Goal: Task Accomplishment & Management: Use online tool/utility

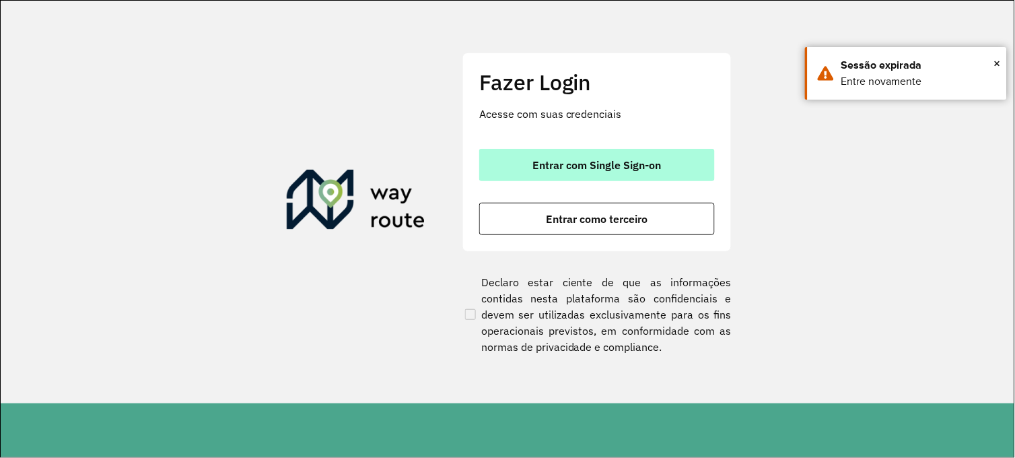
click at [607, 164] on span "Entrar com Single Sign-on" at bounding box center [597, 165] width 129 height 11
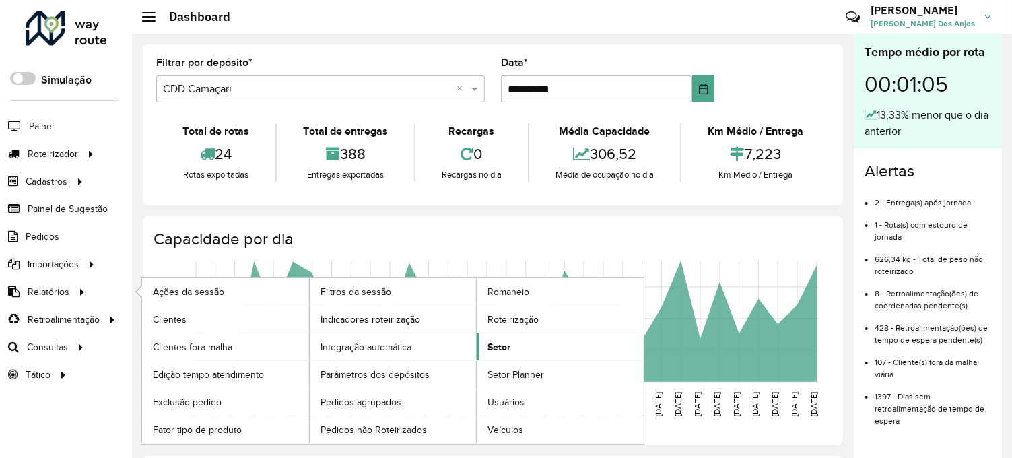
click at [502, 346] on span "Setor" at bounding box center [498, 347] width 23 height 14
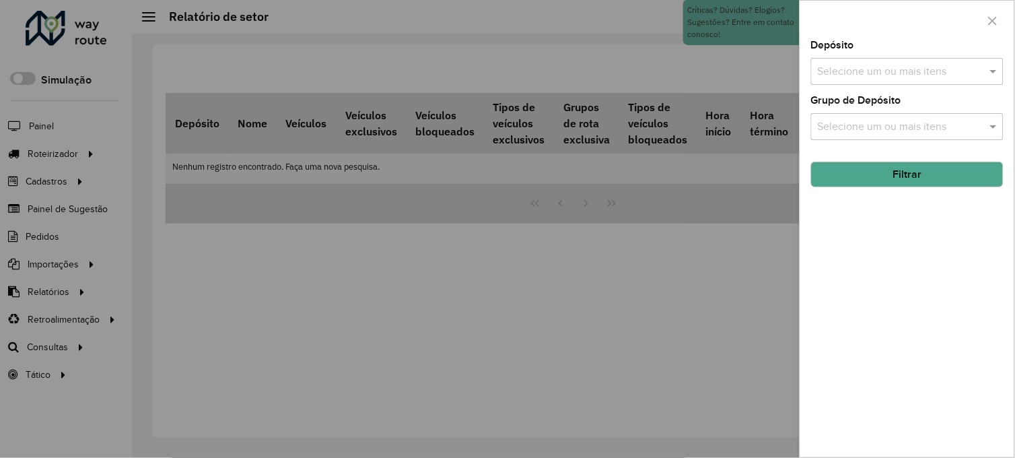
click at [907, 73] on input "text" at bounding box center [901, 72] width 172 height 16
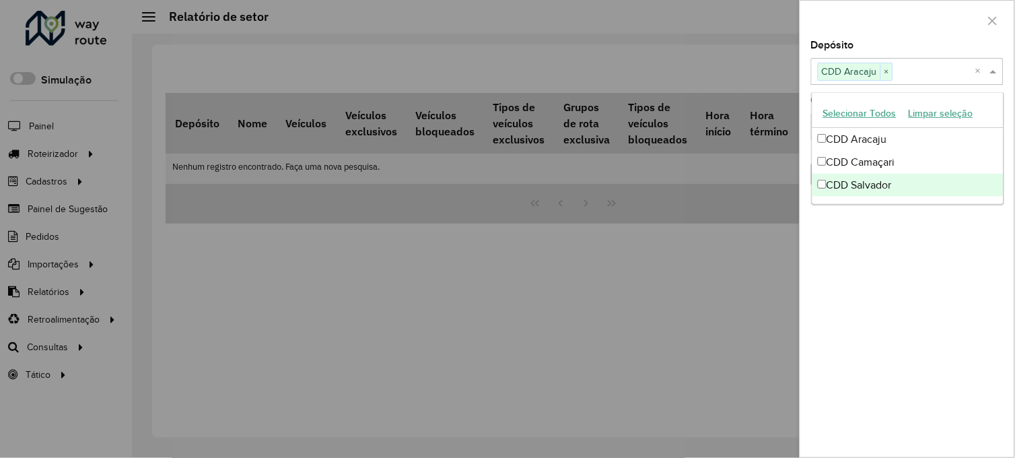
click at [916, 246] on div "Depósito Selecione um ou mais itens CDD Aracaju × × Grupo de Depósito Selecione…" at bounding box center [907, 248] width 214 height 417
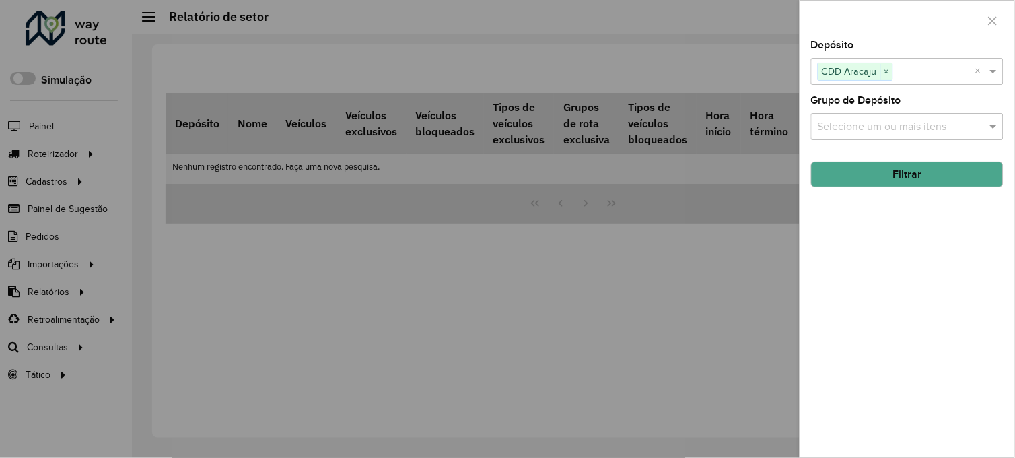
click at [897, 174] on button "Filtrar" at bounding box center [907, 175] width 193 height 26
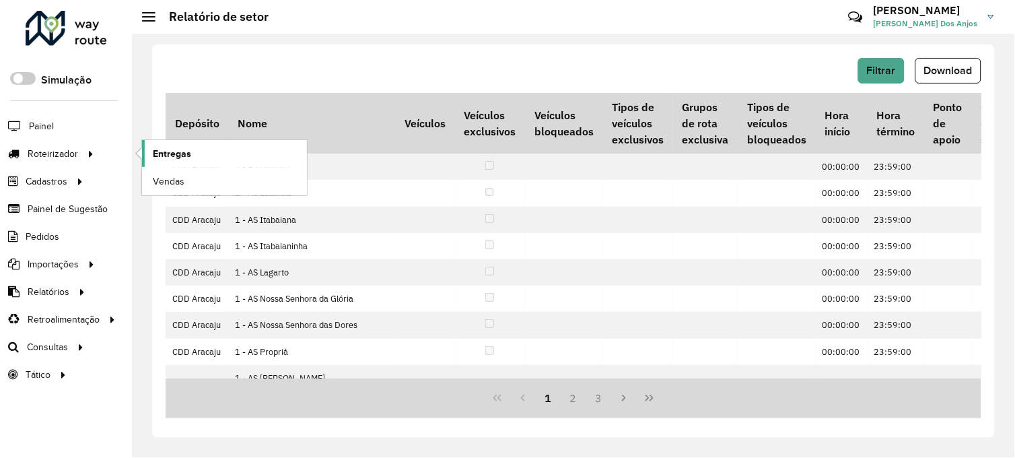
click at [176, 158] on span "Entregas" at bounding box center [172, 154] width 38 height 14
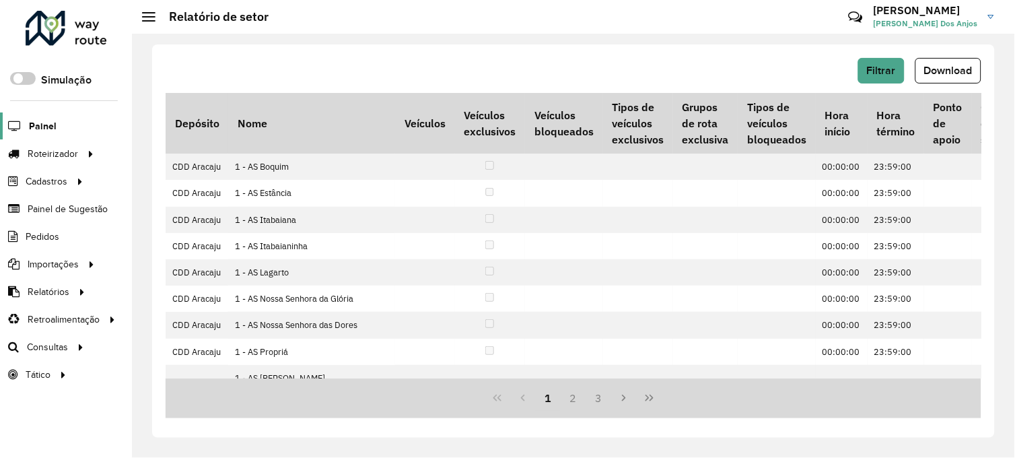
click at [42, 125] on span "Painel" at bounding box center [43, 126] width 28 height 14
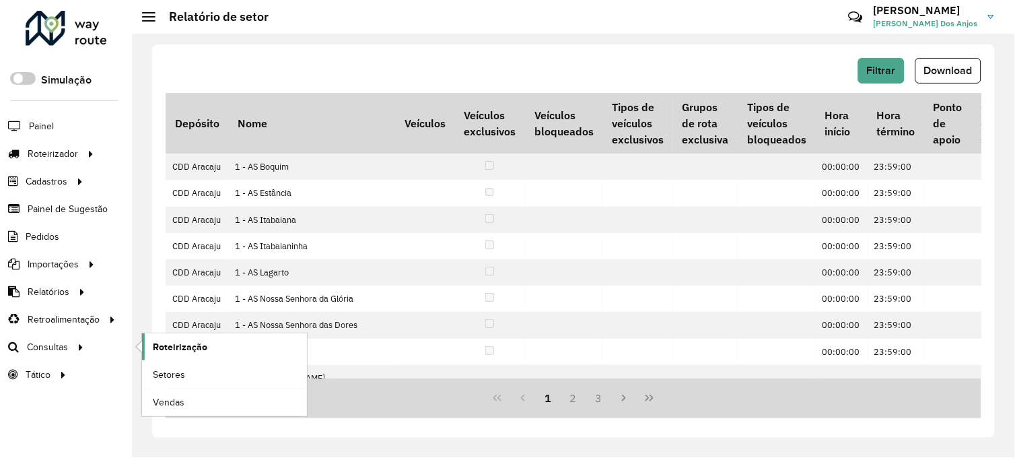
click at [168, 346] on span "Roteirização" at bounding box center [180, 347] width 55 height 14
click at [174, 376] on span "Setores" at bounding box center [169, 375] width 33 height 14
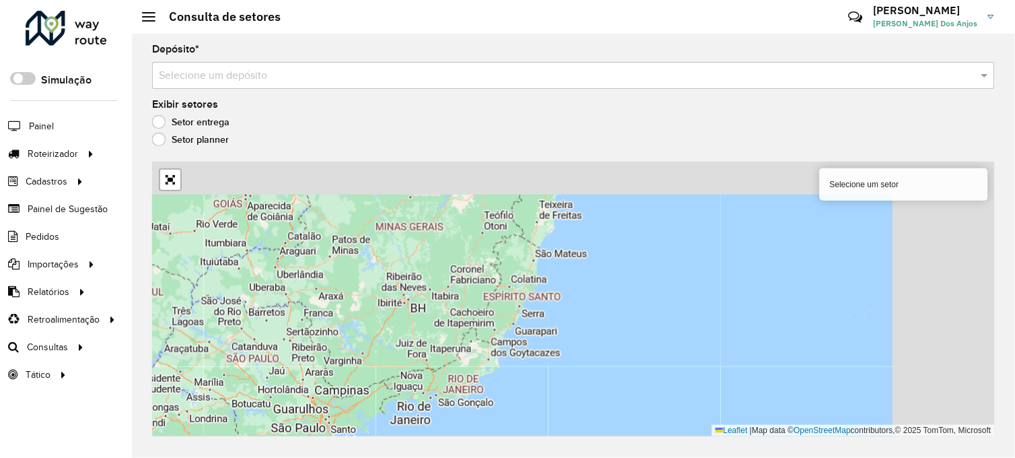
drag, startPoint x: 634, startPoint y: 247, endPoint x: 510, endPoint y: 328, distance: 148.4
click at [499, 344] on div "Selecione um setor Leaflet | Map data © OpenStreetMap contributors,© 2025 TomTo…" at bounding box center [573, 299] width 843 height 275
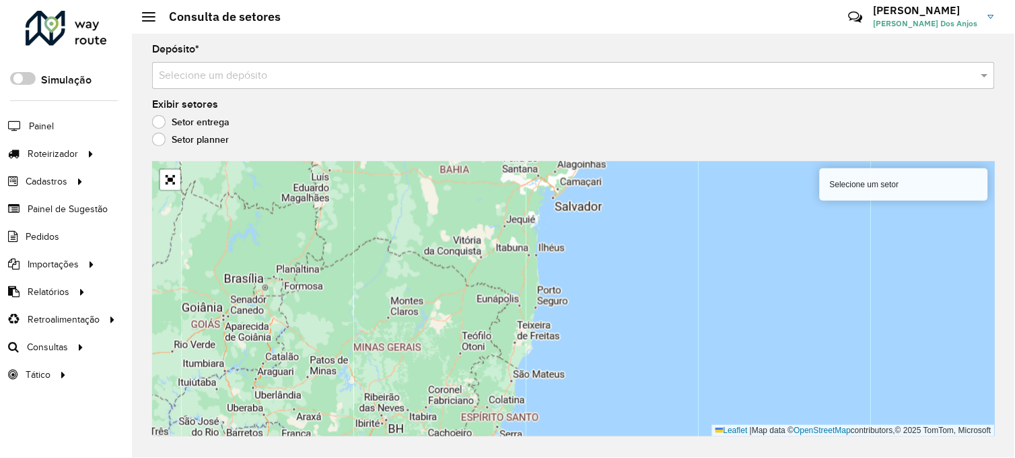
drag, startPoint x: 551, startPoint y: 229, endPoint x: 530, endPoint y: 352, distance: 124.8
click at [530, 354] on div "Selecione um setor Leaflet | Map data © OpenStreetMap contributors,© 2025 TomTo…" at bounding box center [573, 299] width 843 height 275
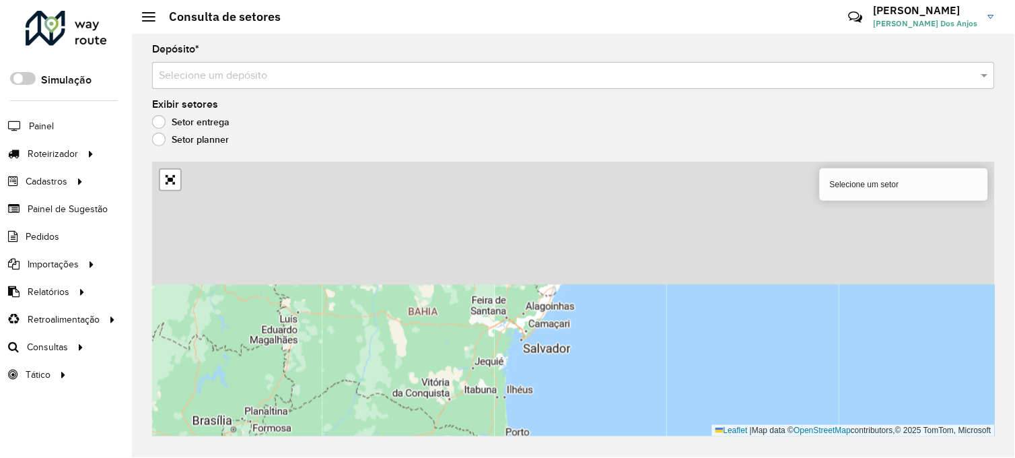
drag, startPoint x: 593, startPoint y: 222, endPoint x: 561, endPoint y: 350, distance: 131.9
click at [561, 352] on div "Selecione um setor Leaflet | Map data © OpenStreetMap contributors,© 2025 TomTo…" at bounding box center [573, 299] width 843 height 275
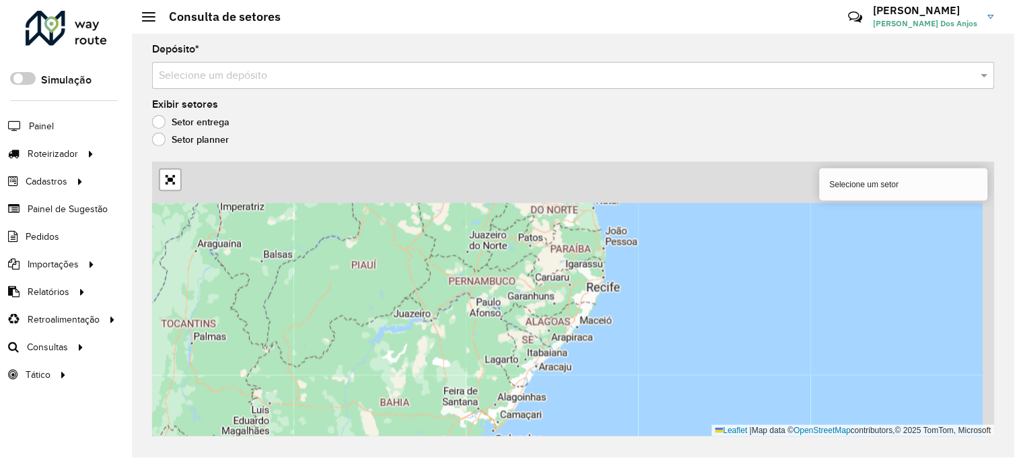
drag, startPoint x: 590, startPoint y: 276, endPoint x: 568, endPoint y: 355, distance: 82.5
click at [559, 367] on div "Selecione um setor Leaflet | Map data © OpenStreetMap contributors,© 2025 TomTo…" at bounding box center [573, 299] width 843 height 275
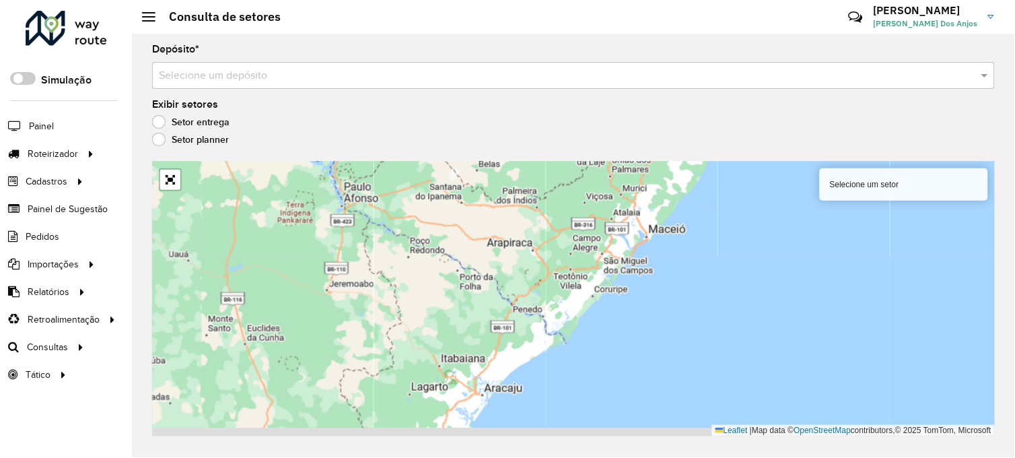
drag, startPoint x: 554, startPoint y: 380, endPoint x: 586, endPoint y: 281, distance: 103.9
click at [584, 283] on div "Selecione um setor Leaflet | Map data © OpenStreetMap contributors,© 2025 TomTo…" at bounding box center [573, 299] width 843 height 275
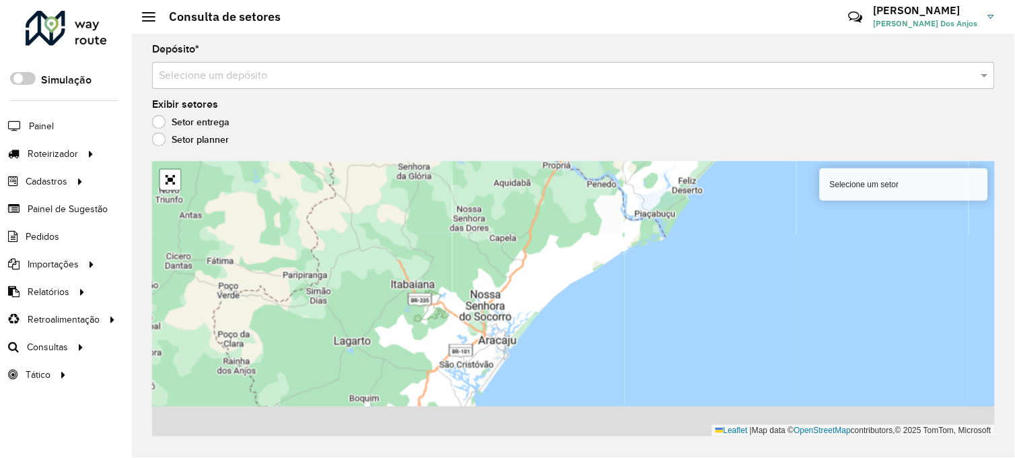
drag, startPoint x: 481, startPoint y: 385, endPoint x: 518, endPoint y: 306, distance: 87.6
click at [517, 306] on div "Selecione um setor Leaflet | Map data © OpenStreetMap contributors,© 2025 TomTo…" at bounding box center [573, 299] width 843 height 275
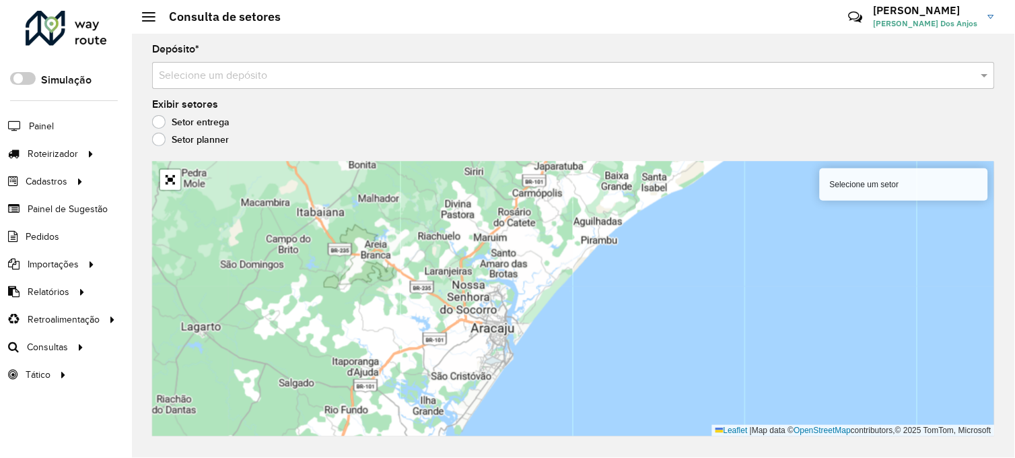
click at [162, 139] on label "Setor planner" at bounding box center [190, 139] width 77 height 13
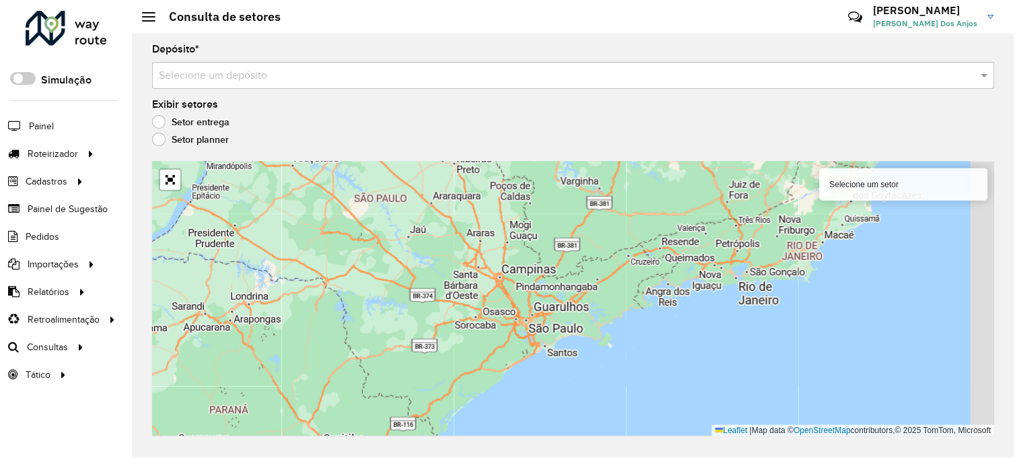
drag, startPoint x: 725, startPoint y: 244, endPoint x: 386, endPoint y: 441, distance: 392.1
click at [391, 442] on div "Depósito * Selecione um depósito Exibir setores Setor entrega Setor planner Sel…" at bounding box center [573, 246] width 883 height 424
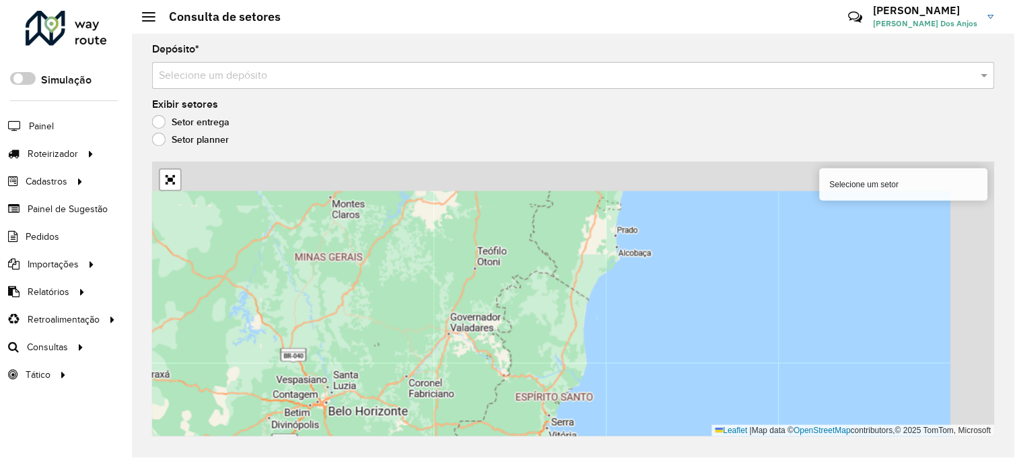
drag, startPoint x: 506, startPoint y: 316, endPoint x: 462, endPoint y: 441, distance: 132.0
click at [462, 441] on div "Depósito * Selecione um depósito Exibir setores Setor entrega Setor planner Sel…" at bounding box center [573, 246] width 883 height 424
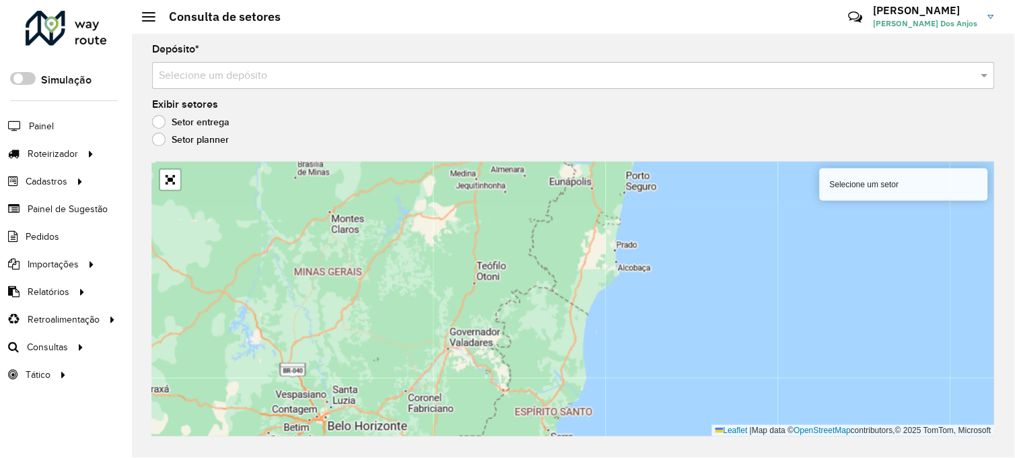
drag, startPoint x: 594, startPoint y: 279, endPoint x: 549, endPoint y: 421, distance: 149.7
click at [550, 420] on div "Selecione um setor Leaflet | Map data © OpenStreetMap contributors,© 2025 TomTo…" at bounding box center [573, 299] width 843 height 275
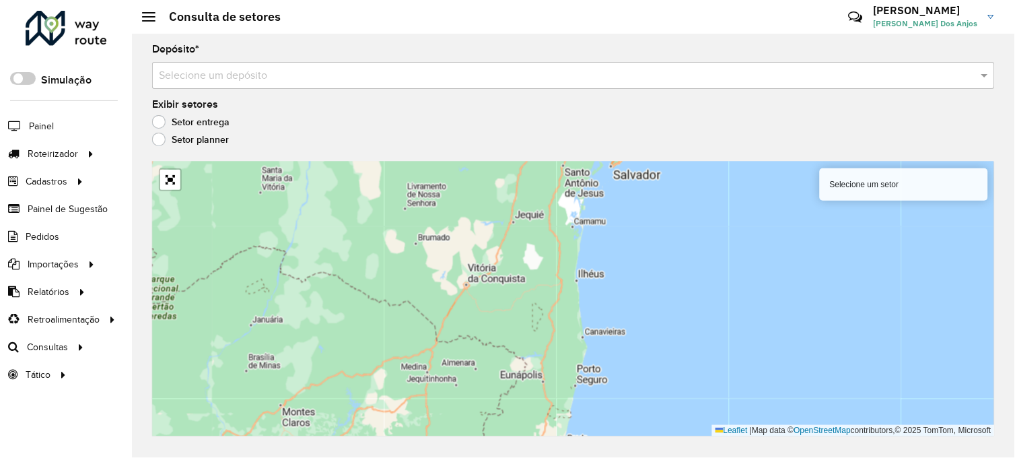
drag, startPoint x: 568, startPoint y: 268, endPoint x: 574, endPoint y: 395, distance: 127.4
click at [574, 394] on div "Selecione um setor Leaflet | Map data © OpenStreetMap contributors,© 2025 TomTo…" at bounding box center [573, 299] width 843 height 275
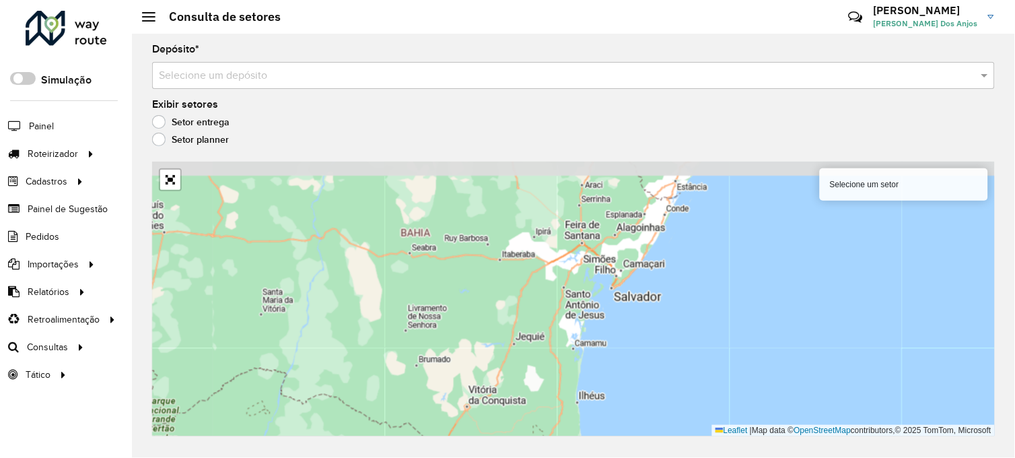
drag, startPoint x: 615, startPoint y: 271, endPoint x: 550, endPoint y: 393, distance: 137.9
click at [553, 392] on div "Selecione um setor Leaflet | Map data © OpenStreetMap contributors,© 2025 TomTo…" at bounding box center [573, 299] width 843 height 275
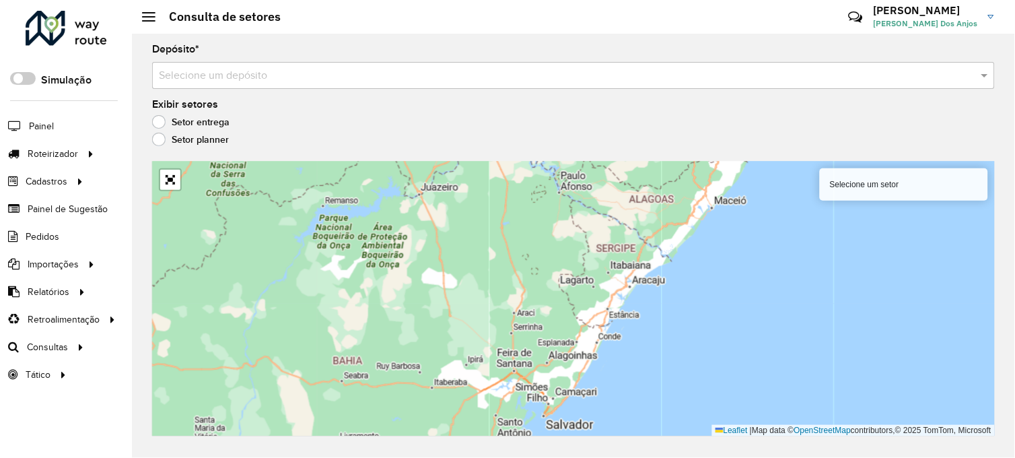
drag, startPoint x: 642, startPoint y: 268, endPoint x: 617, endPoint y: 303, distance: 43.0
click at [617, 303] on div "Selecione um setor Leaflet | Map data © OpenStreetMap contributors,© 2025 TomTo…" at bounding box center [573, 299] width 843 height 275
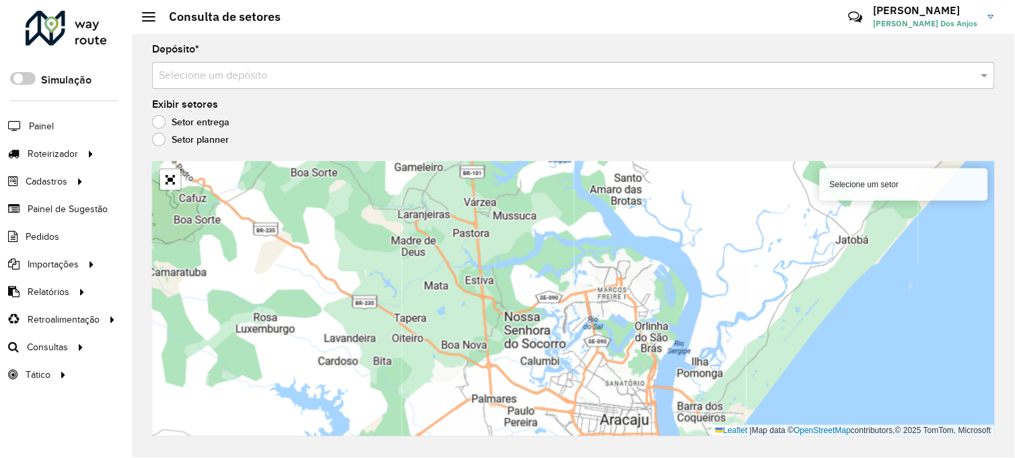
drag, startPoint x: 638, startPoint y: 345, endPoint x: 615, endPoint y: 217, distance: 129.4
click at [615, 218] on div "Selecione um setor Leaflet | Map data © OpenStreetMap contributors,© 2025 TomTo…" at bounding box center [573, 299] width 843 height 275
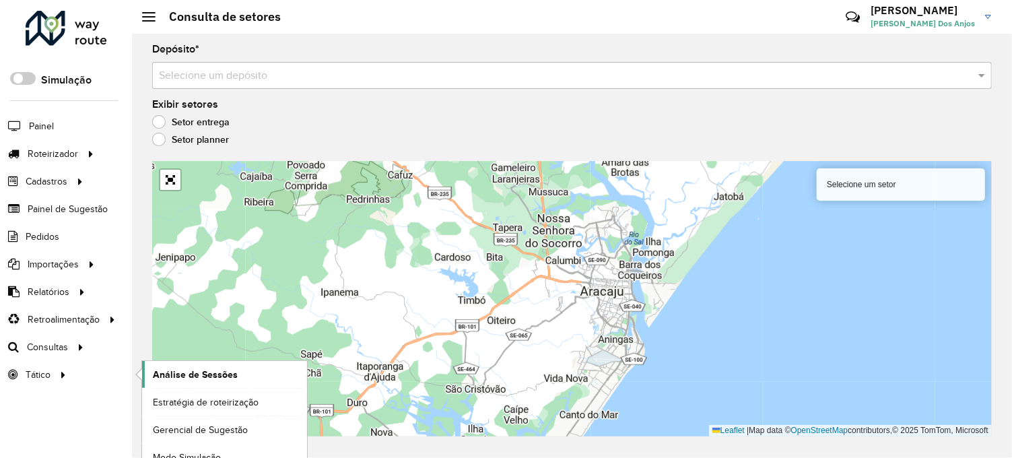
click at [197, 379] on span "Análise de Sessões" at bounding box center [195, 375] width 85 height 14
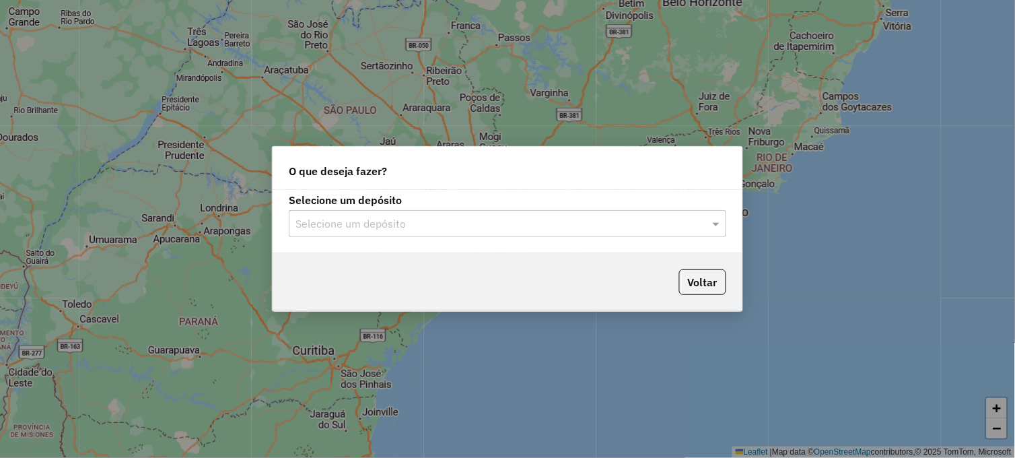
click at [508, 213] on div "Selecione um depósito" at bounding box center [508, 223] width 438 height 27
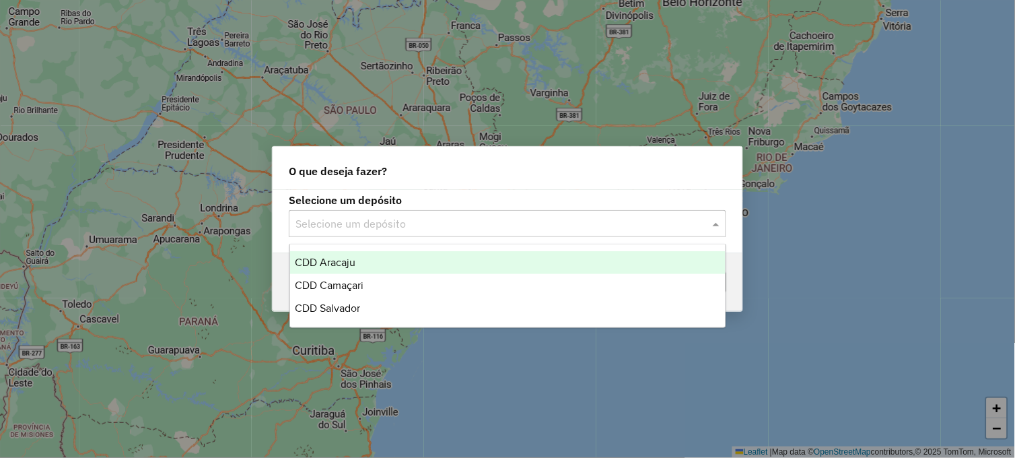
click at [357, 267] on div "CDD Aracaju" at bounding box center [508, 262] width 436 height 23
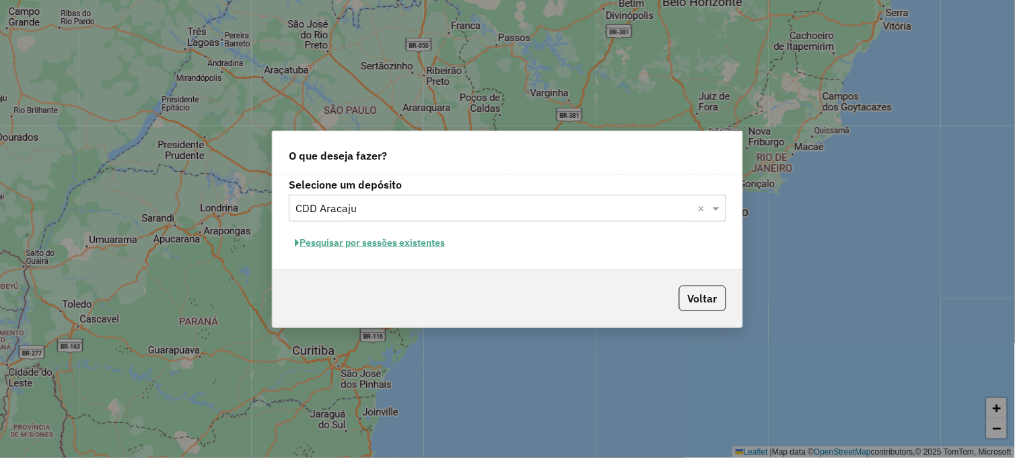
click at [401, 239] on button "Pesquisar por sessões existentes" at bounding box center [370, 242] width 162 height 21
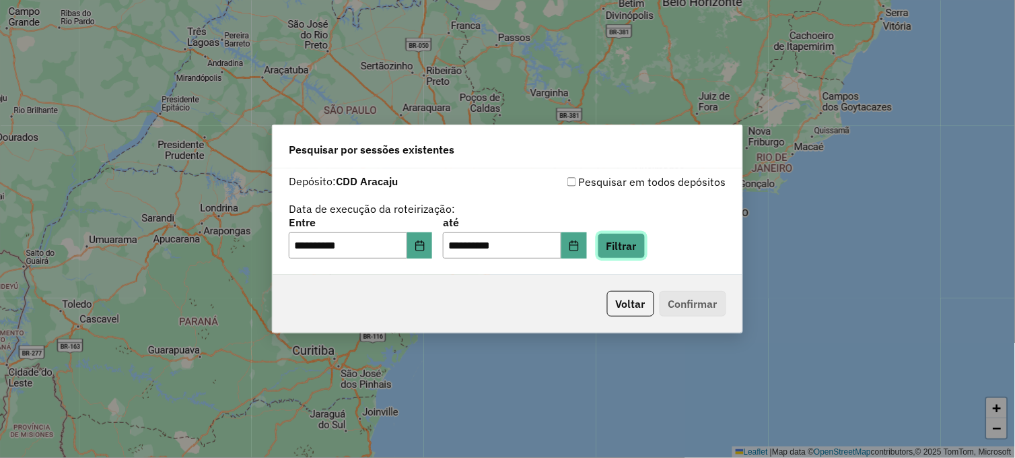
click at [642, 247] on button "Filtrar" at bounding box center [622, 246] width 48 height 26
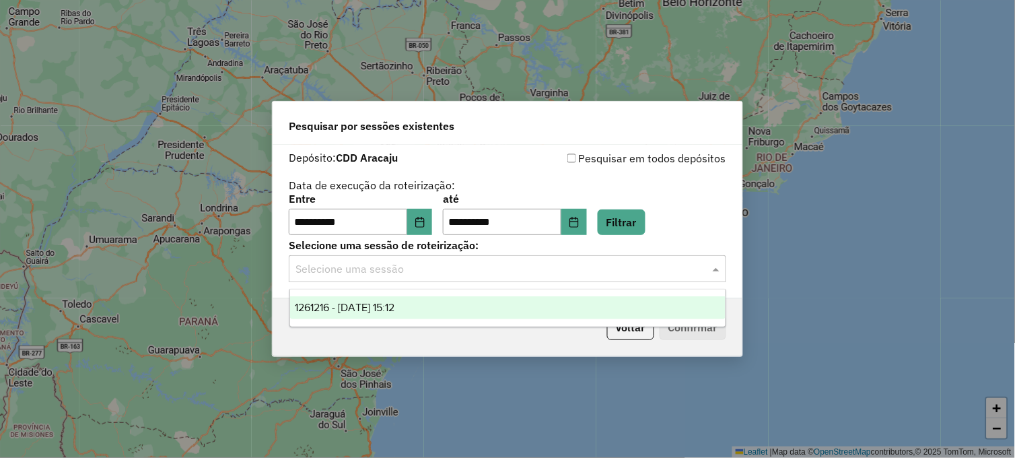
click at [603, 271] on input "text" at bounding box center [494, 269] width 397 height 16
click at [438, 307] on div "1261216 - 08/09/2025 15:12" at bounding box center [508, 307] width 436 height 23
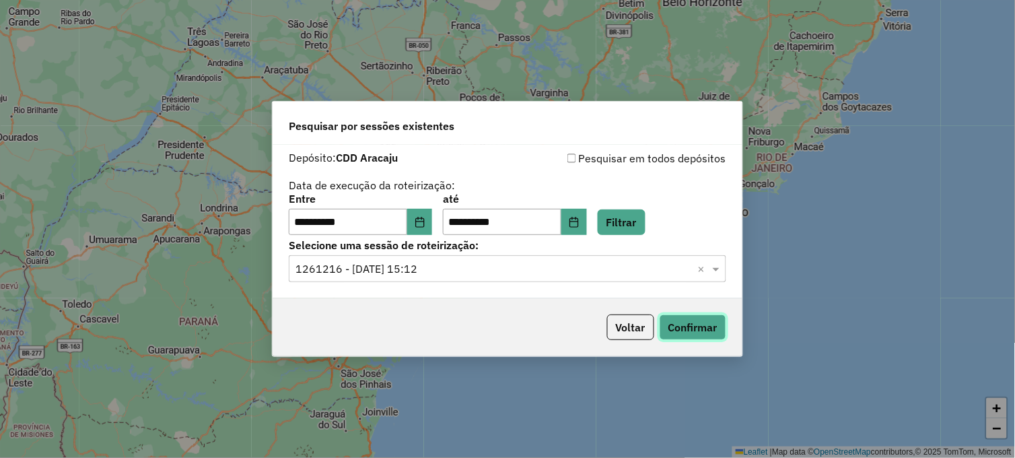
click at [695, 327] on button "Confirmar" at bounding box center [693, 327] width 67 height 26
click at [624, 330] on button "Voltar" at bounding box center [630, 327] width 47 height 26
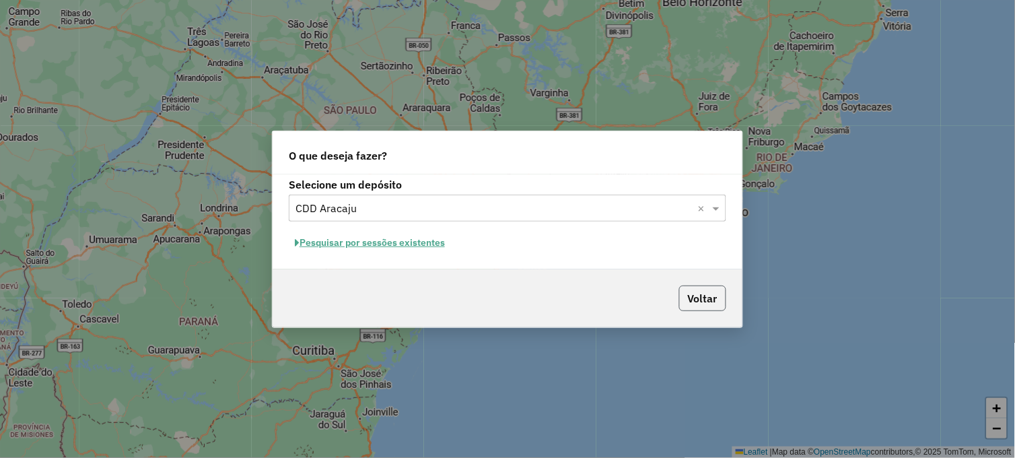
click at [707, 299] on button "Voltar" at bounding box center [702, 298] width 47 height 26
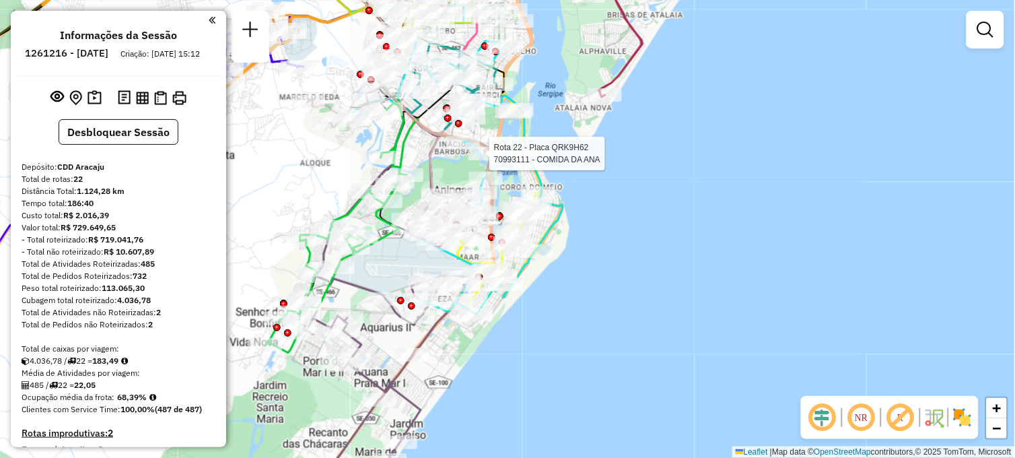
select select "**********"
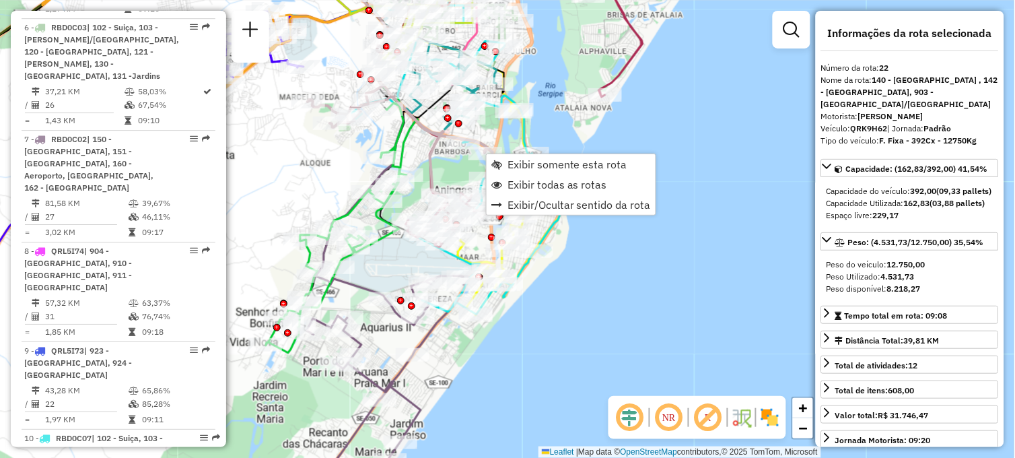
scroll to position [2303, 0]
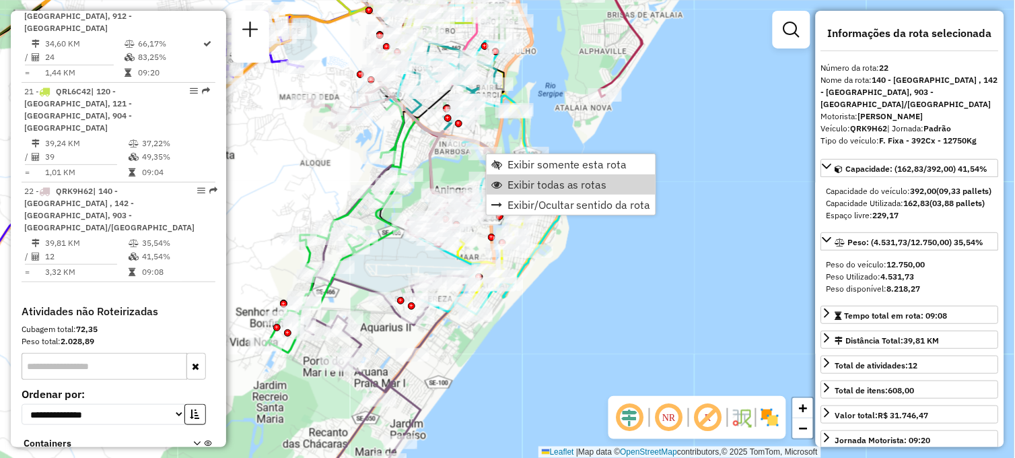
click at [714, 145] on div "Janela de atendimento Grade de atendimento Capacidade Transportadoras Veículos …" at bounding box center [507, 229] width 1015 height 458
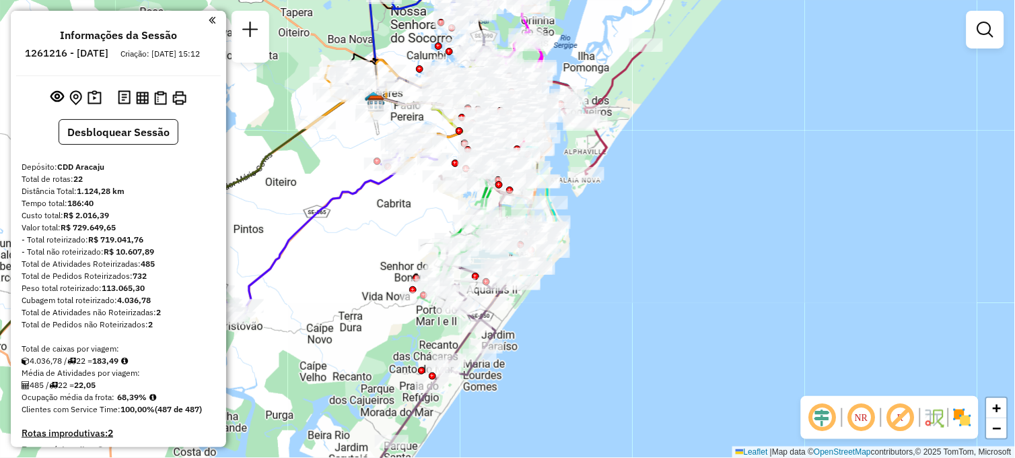
click at [209, 18] on em at bounding box center [212, 20] width 7 height 12
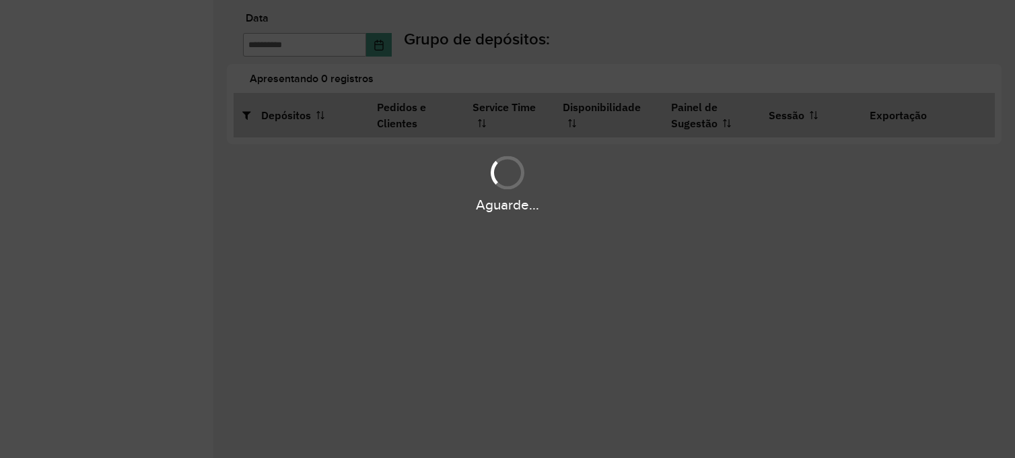
type input "**********"
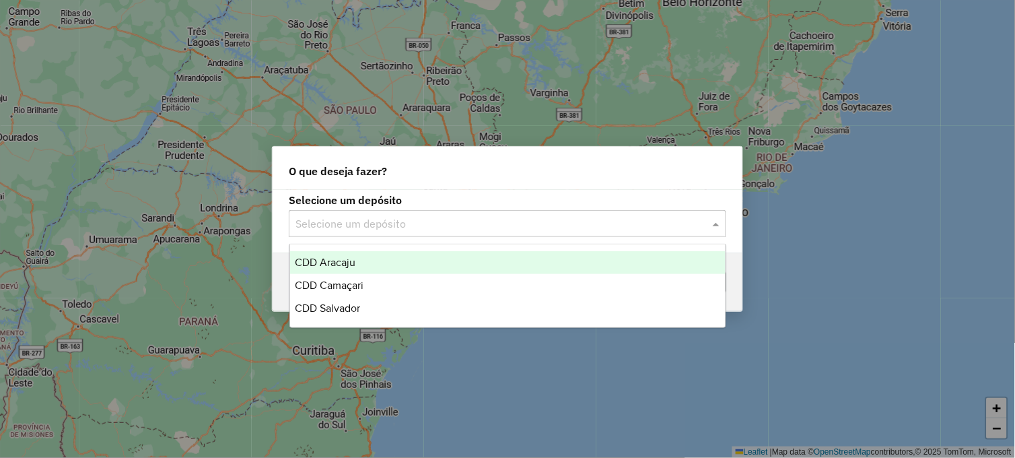
click at [500, 226] on input "text" at bounding box center [494, 224] width 397 height 16
click at [374, 265] on div "CDD Aracaju" at bounding box center [508, 262] width 436 height 23
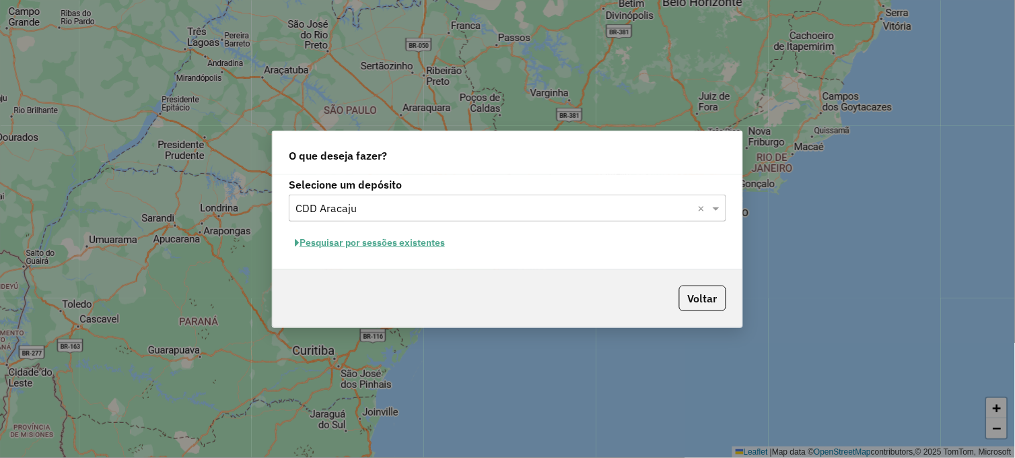
click at [390, 239] on button "Pesquisar por sessões existentes" at bounding box center [370, 242] width 162 height 21
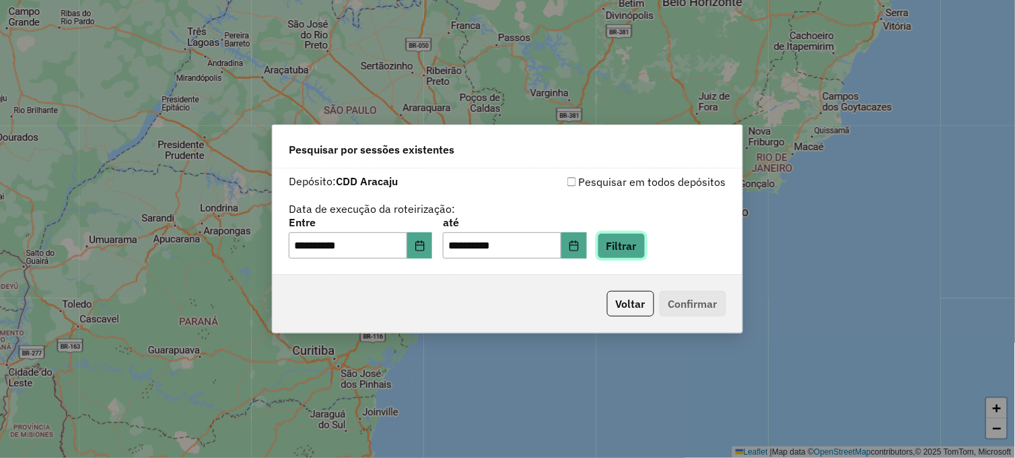
click at [646, 245] on button "Filtrar" at bounding box center [622, 246] width 48 height 26
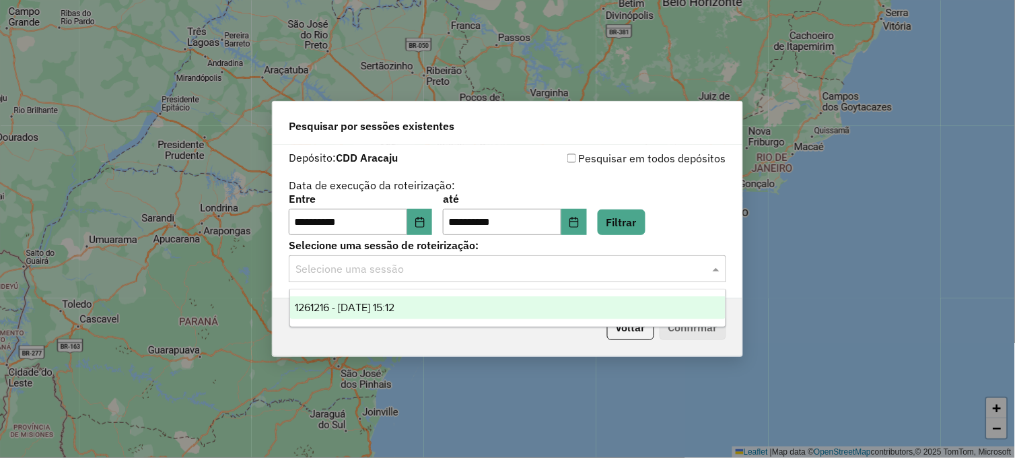
click at [609, 273] on input "text" at bounding box center [494, 269] width 397 height 16
click at [485, 308] on div "1261216 - 08/09/2025 15:12" at bounding box center [508, 307] width 436 height 23
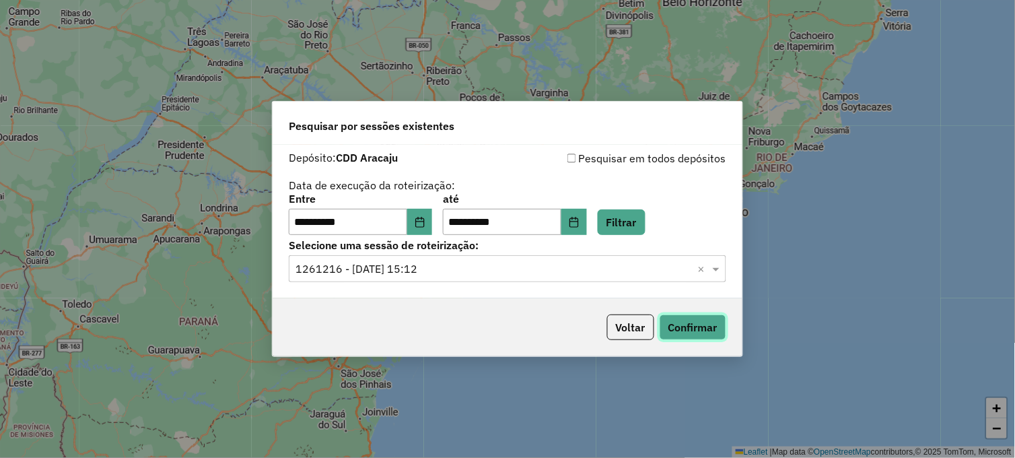
click at [702, 331] on button "Confirmar" at bounding box center [693, 327] width 67 height 26
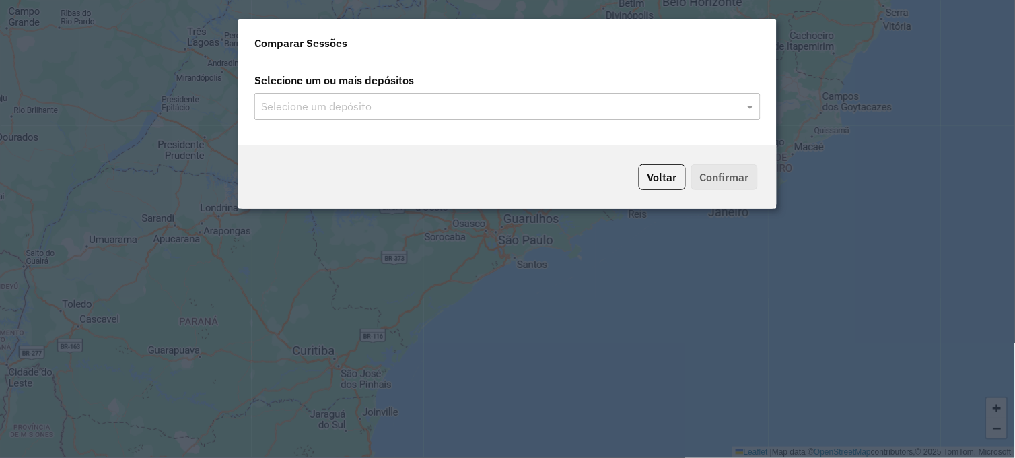
click at [430, 109] on input "text" at bounding box center [501, 107] width 486 height 16
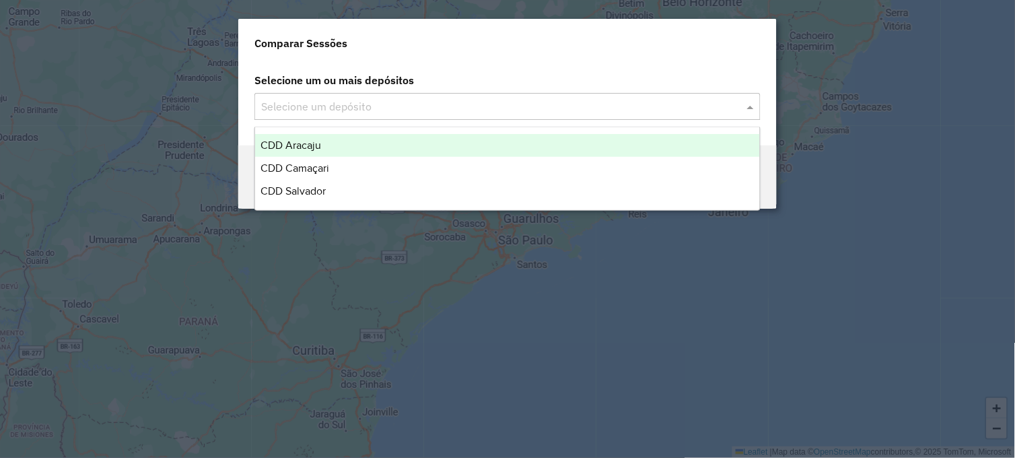
click at [310, 104] on input "text" at bounding box center [501, 107] width 486 height 16
click at [306, 143] on span "CDD Aracaju" at bounding box center [291, 144] width 61 height 11
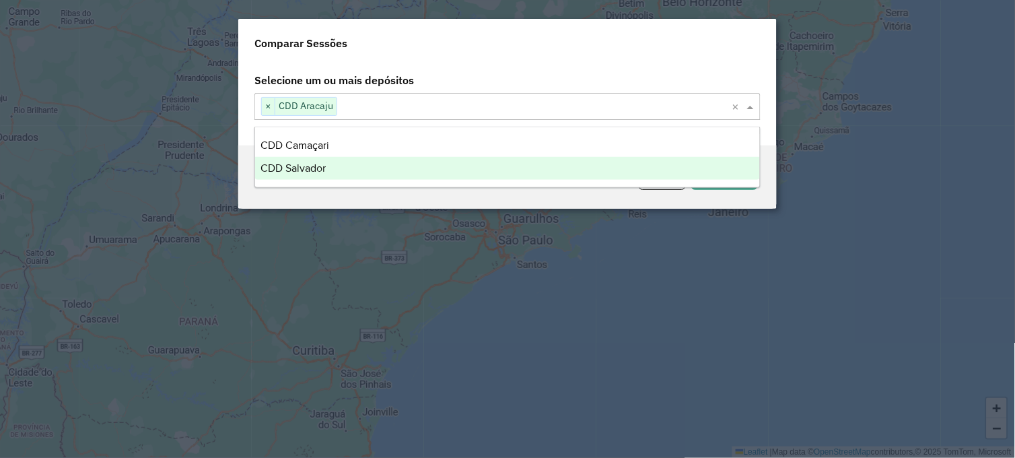
click at [362, 197] on div "Voltar Confirmar" at bounding box center [507, 176] width 539 height 63
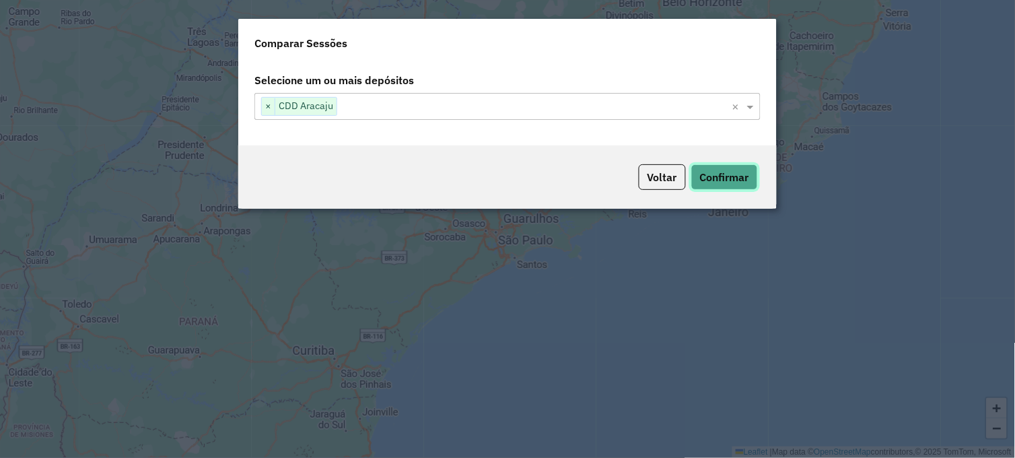
click at [716, 175] on button "Confirmar" at bounding box center [724, 177] width 67 height 26
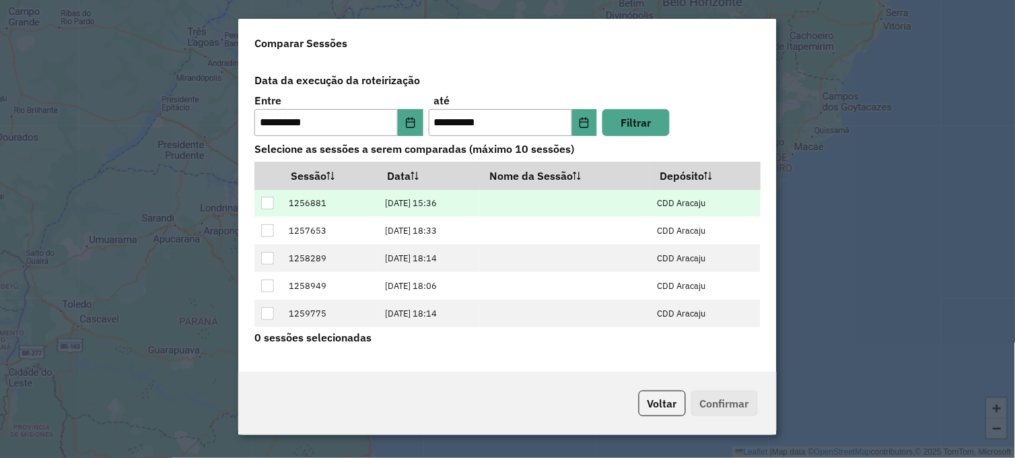
click at [269, 205] on div at bounding box center [267, 203] width 13 height 13
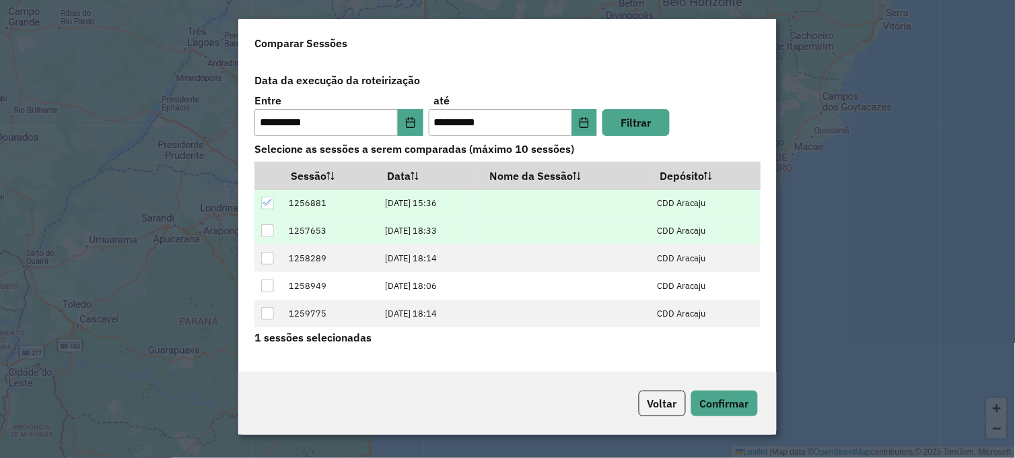
click at [268, 225] on div at bounding box center [267, 230] width 13 height 13
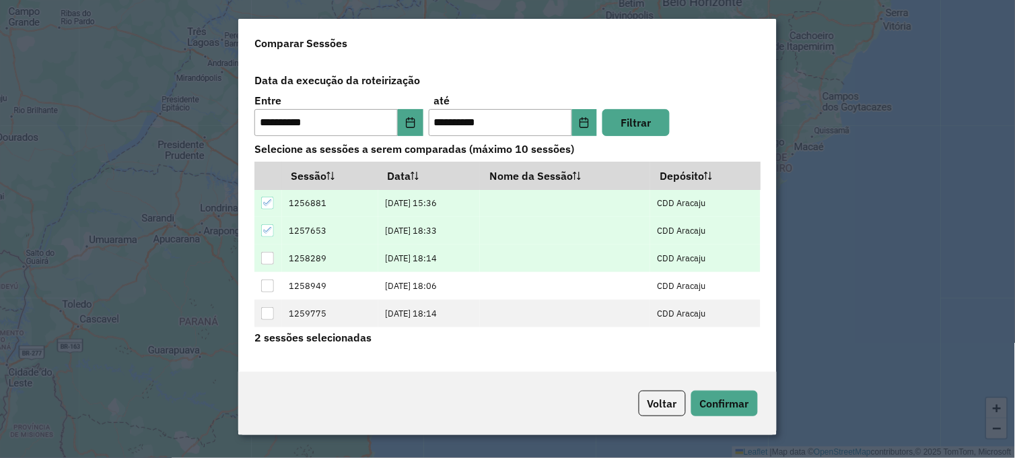
click at [268, 261] on div at bounding box center [267, 258] width 13 height 13
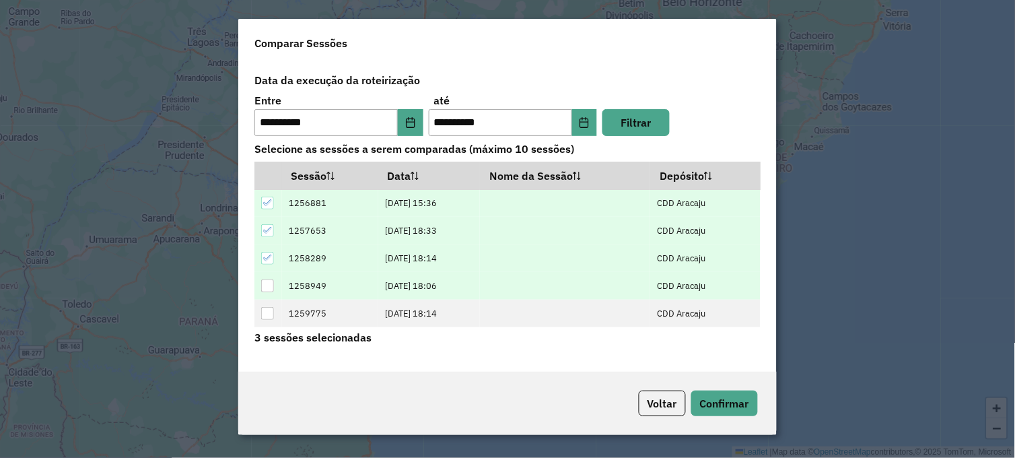
click at [270, 290] on div at bounding box center [267, 285] width 13 height 13
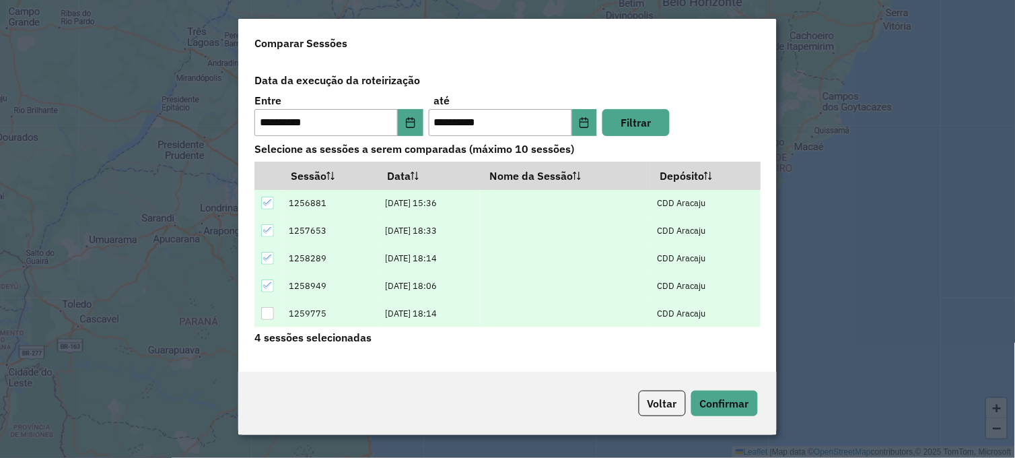
click at [271, 313] on div at bounding box center [267, 313] width 13 height 13
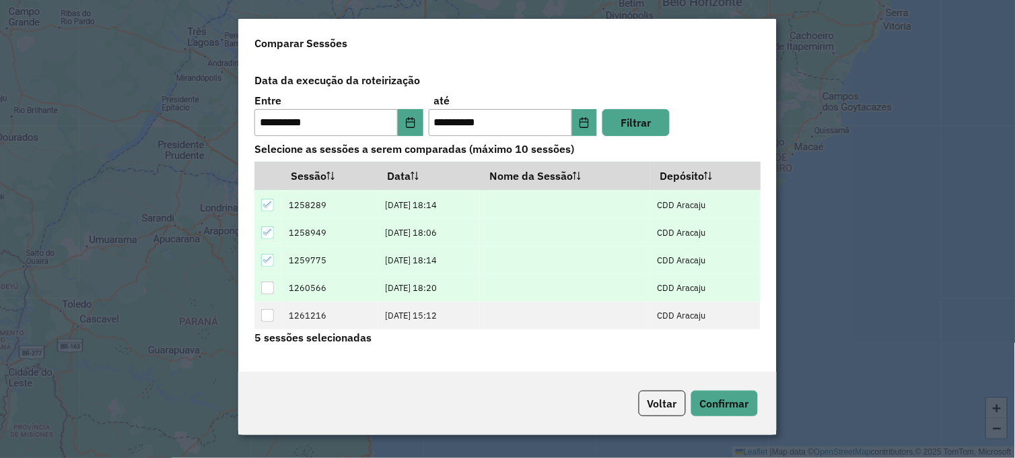
click at [266, 290] on div at bounding box center [267, 287] width 13 height 13
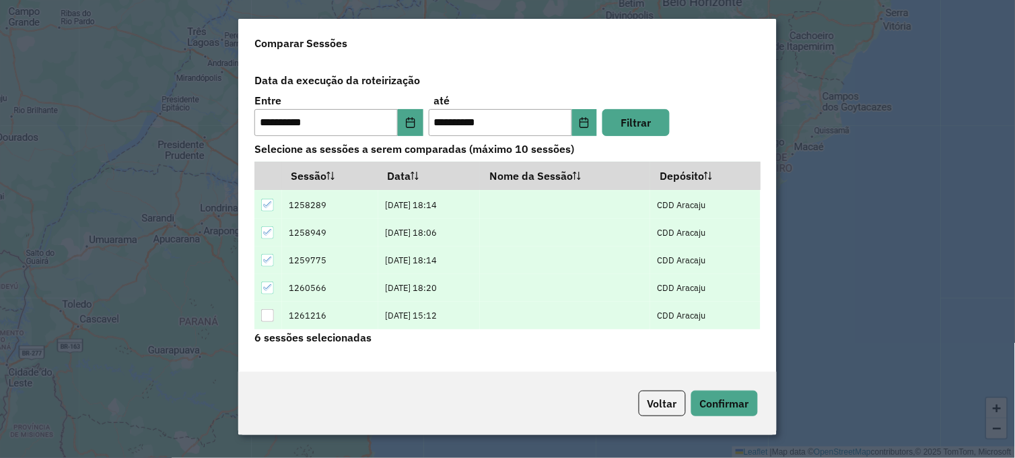
click at [269, 309] on div at bounding box center [267, 315] width 13 height 13
click at [730, 405] on button "Confirmar" at bounding box center [724, 403] width 67 height 26
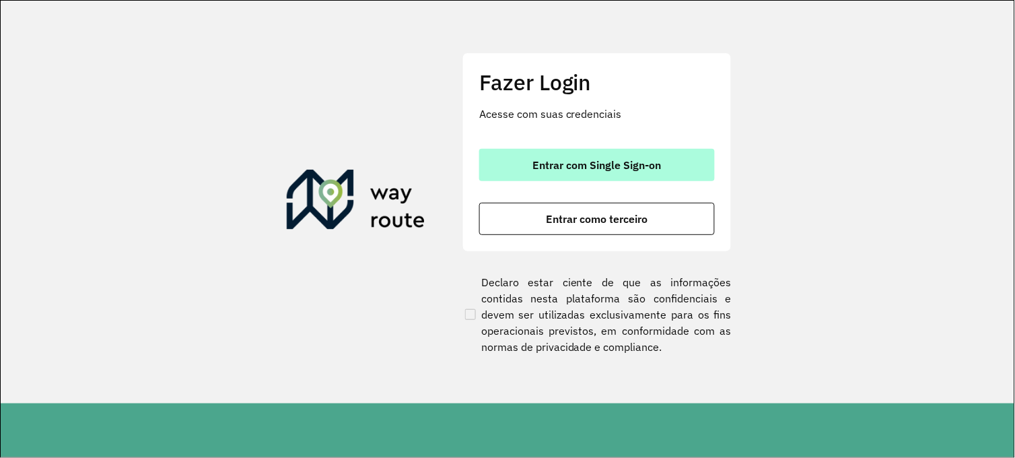
click at [572, 162] on span "Entrar com Single Sign-on" at bounding box center [597, 165] width 129 height 11
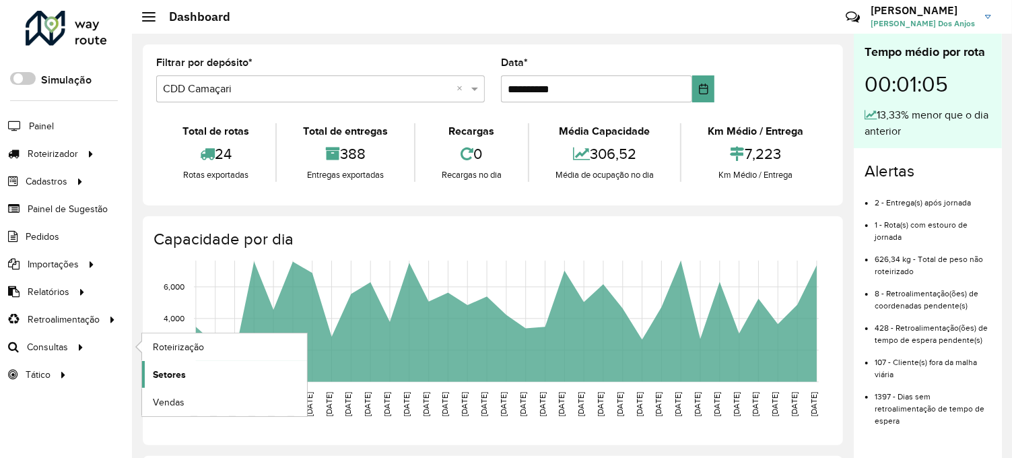
click at [168, 374] on span "Setores" at bounding box center [169, 375] width 33 height 14
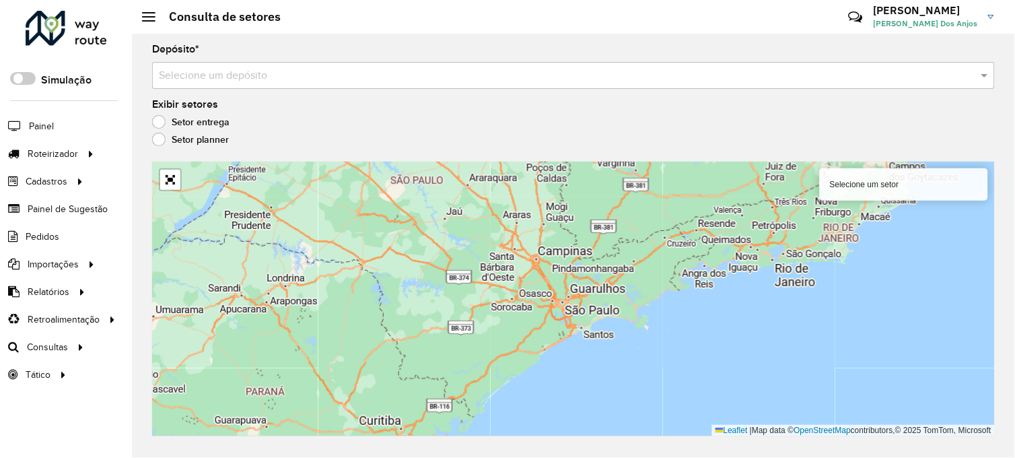
click at [259, 77] on input "text" at bounding box center [560, 76] width 802 height 16
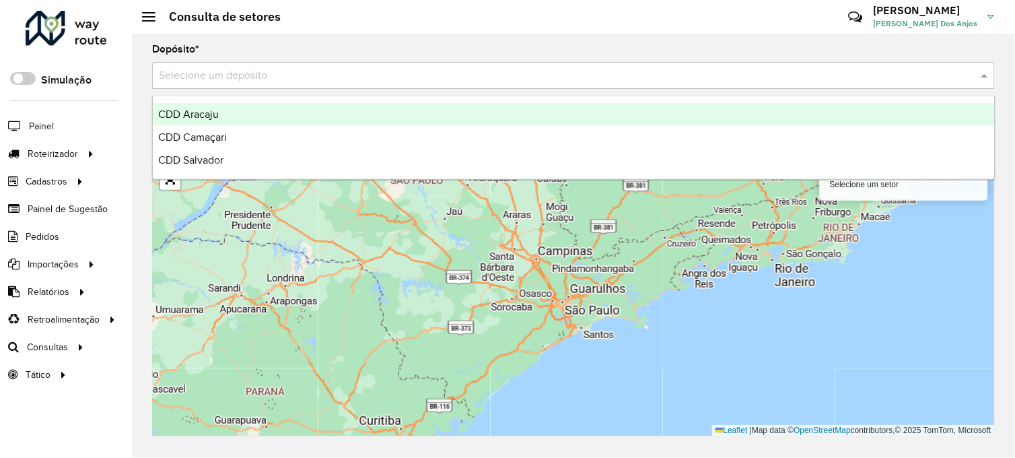
click at [206, 112] on span "CDD Aracaju" at bounding box center [188, 113] width 61 height 11
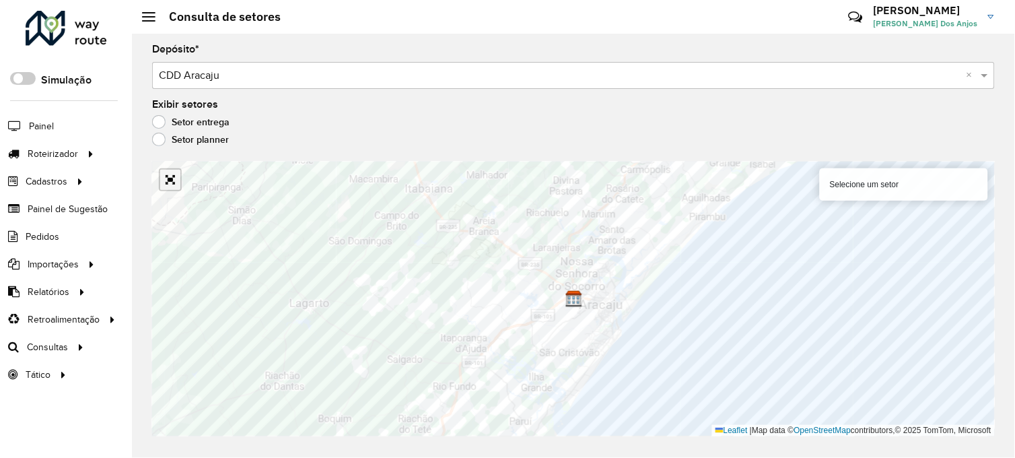
click at [170, 178] on link "Abrir mapa em tela cheia" at bounding box center [170, 180] width 20 height 20
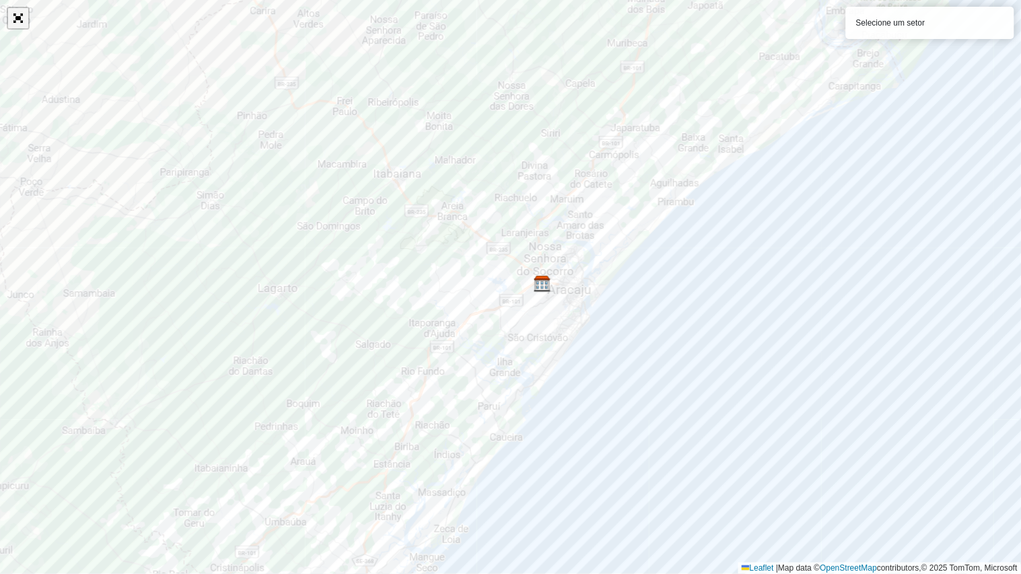
click at [24, 20] on link "Abrir mapa em tela cheia" at bounding box center [18, 18] width 20 height 20
